Goal: Task Accomplishment & Management: Use online tool/utility

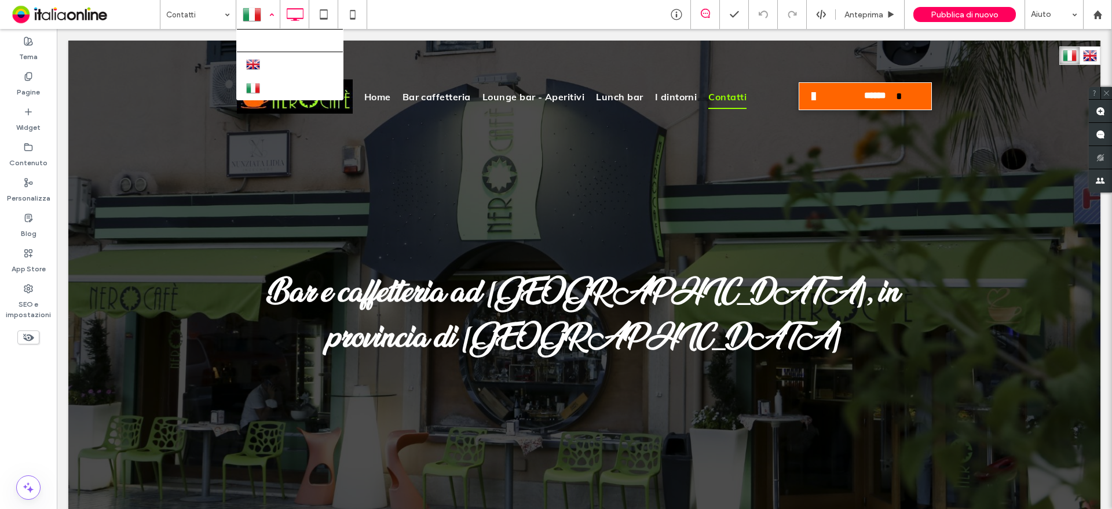
drag, startPoint x: 266, startPoint y: 20, endPoint x: 257, endPoint y: 19, distance: 9.3
click at [266, 20] on div at bounding box center [258, 15] width 42 height 28
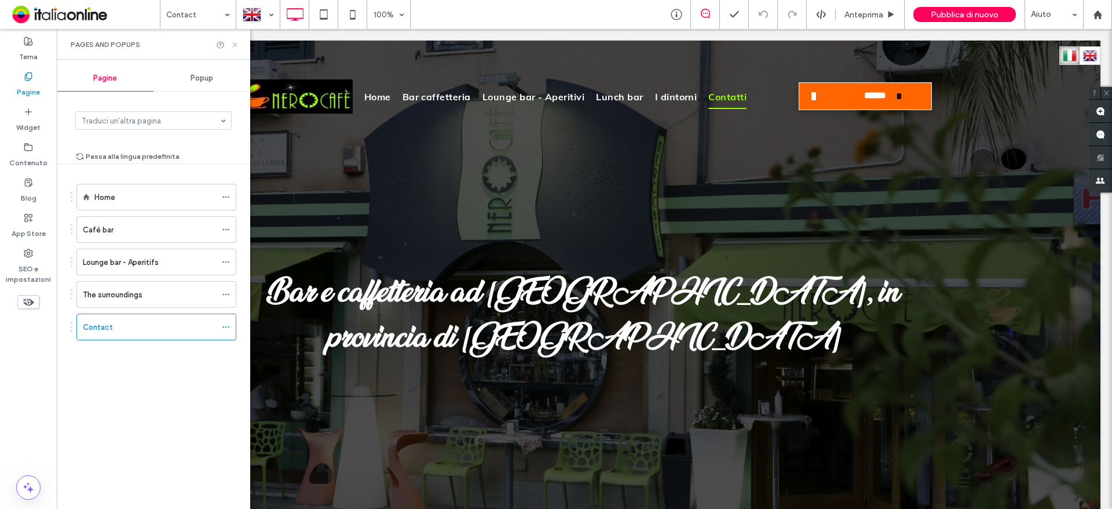
click at [233, 46] on icon at bounding box center [235, 45] width 9 height 9
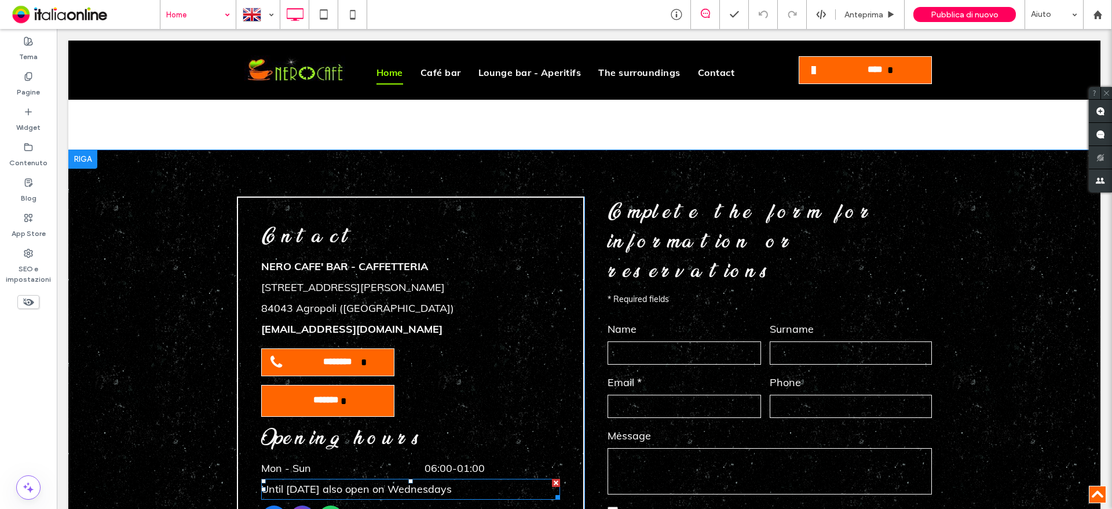
scroll to position [3486, 0]
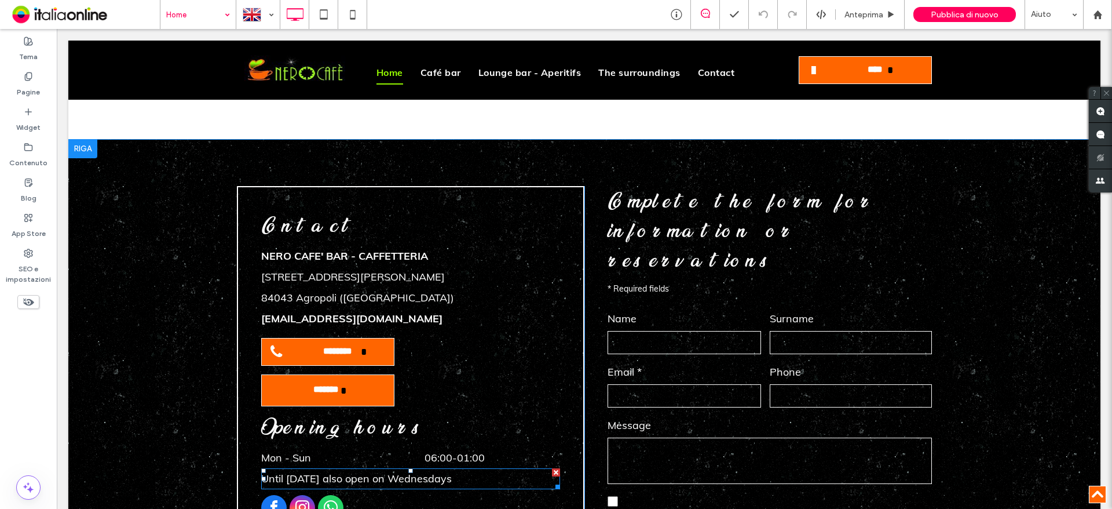
click at [553, 468] on div at bounding box center [556, 472] width 8 height 8
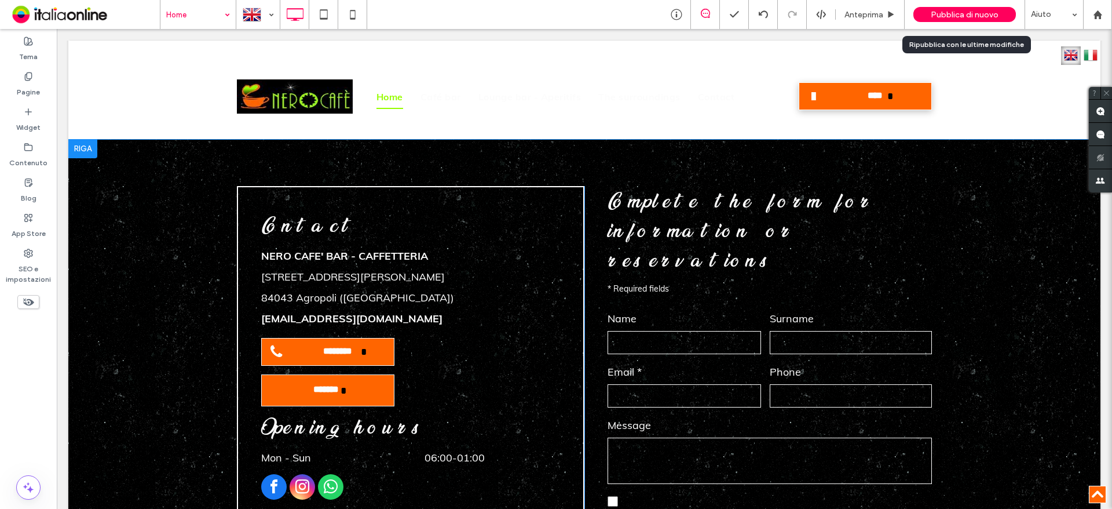
click at [984, 13] on span "Pubblica di nuovo" at bounding box center [965, 15] width 68 height 10
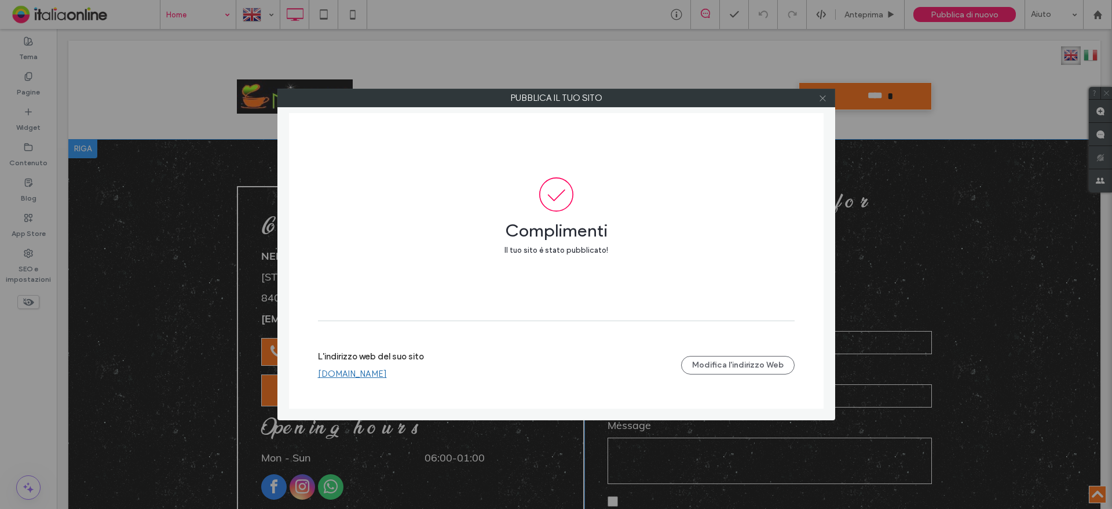
click at [824, 100] on icon at bounding box center [823, 98] width 9 height 9
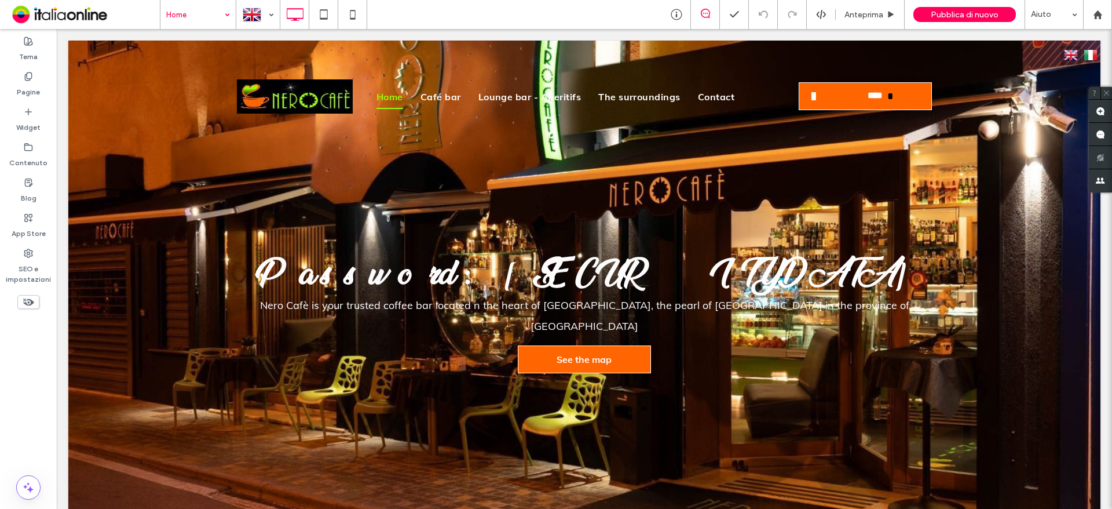
scroll to position [0, 0]
